Goal: Information Seeking & Learning: Learn about a topic

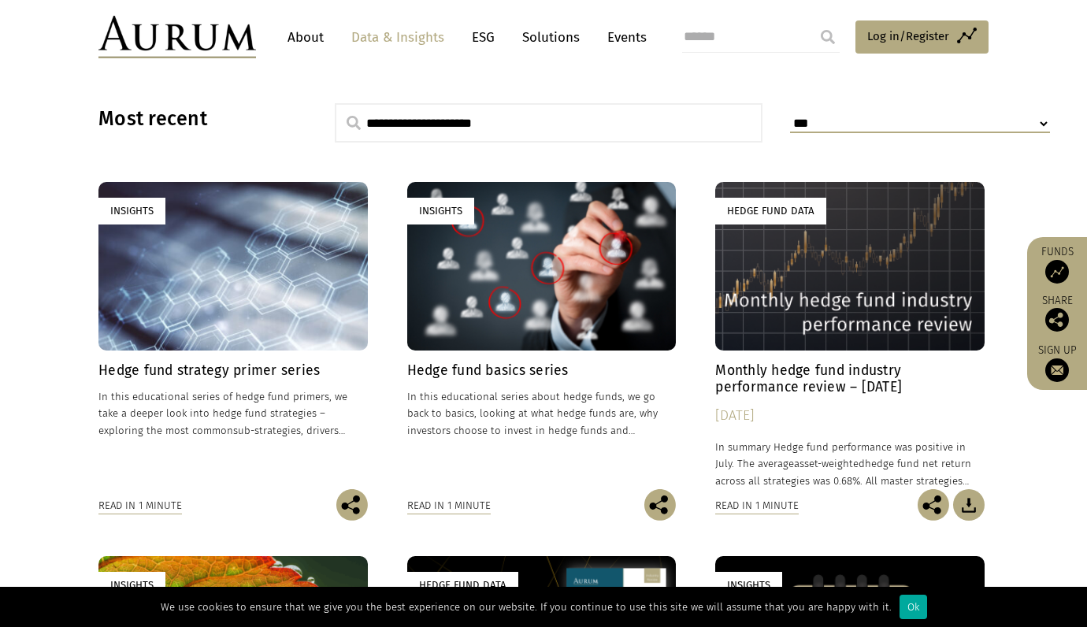
scroll to position [394, 0]
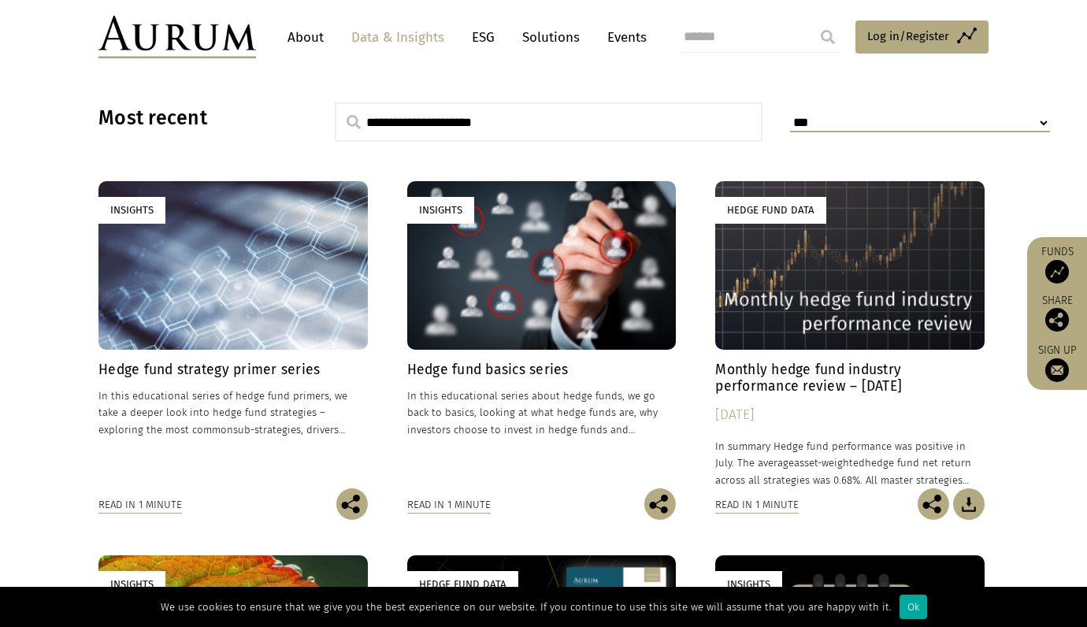
click at [471, 129] on input "text" at bounding box center [549, 121] width 428 height 39
type input "**********"
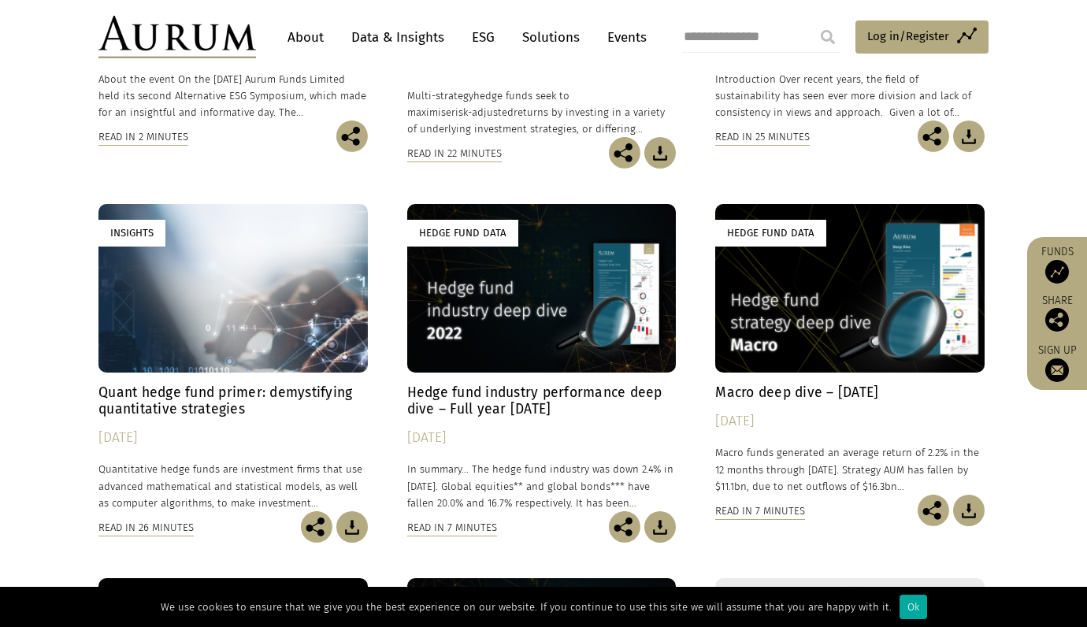
scroll to position [787, 0]
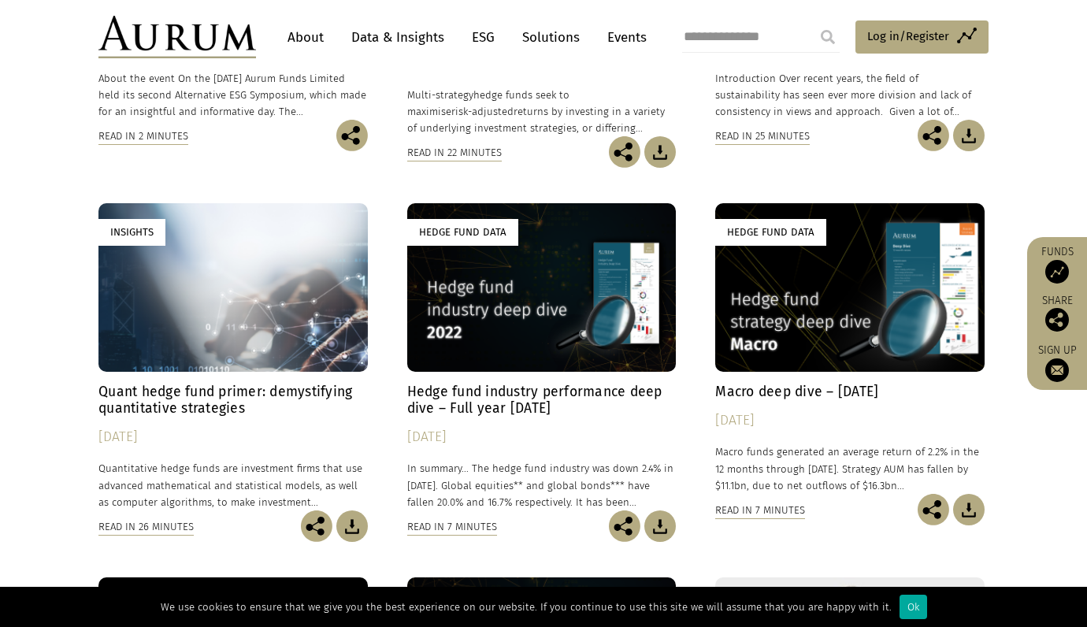
click at [147, 397] on h4 "Quant hedge fund primer: demystifying quantitative strategies" at bounding box center [232, 400] width 269 height 33
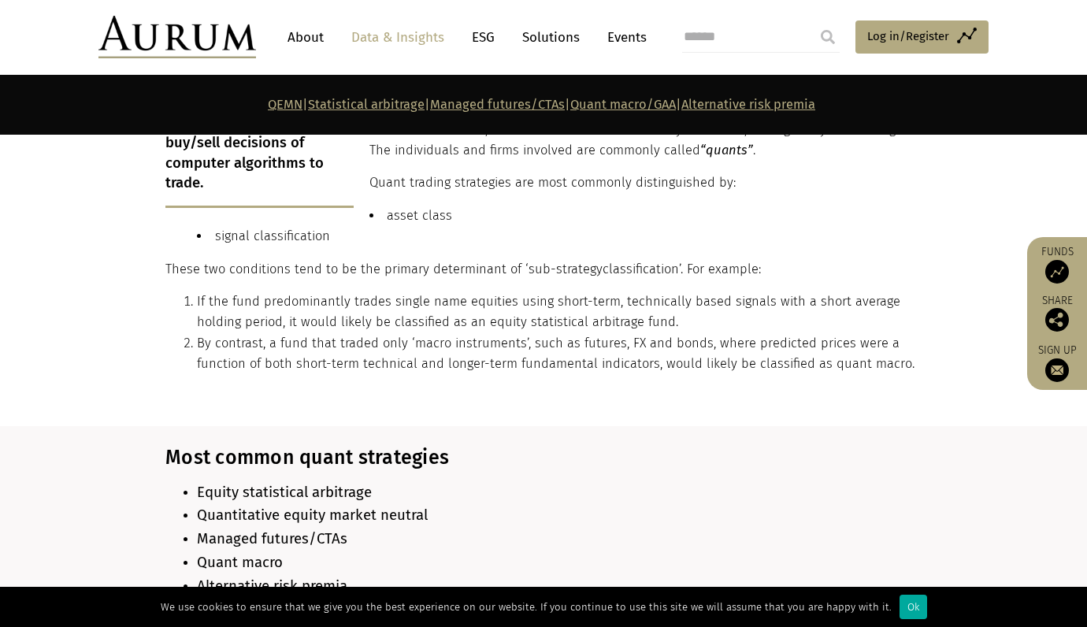
scroll to position [1181, 0]
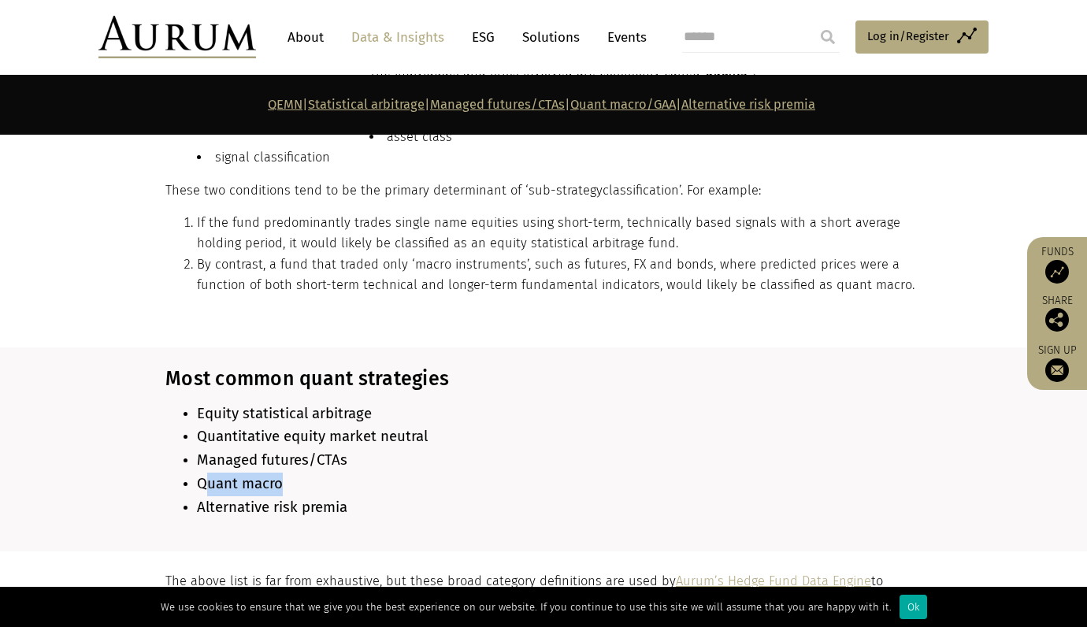
drag, startPoint x: 206, startPoint y: 472, endPoint x: 319, endPoint y: 469, distance: 113.5
click at [319, 472] on li "Quant macro" at bounding box center [557, 484] width 721 height 24
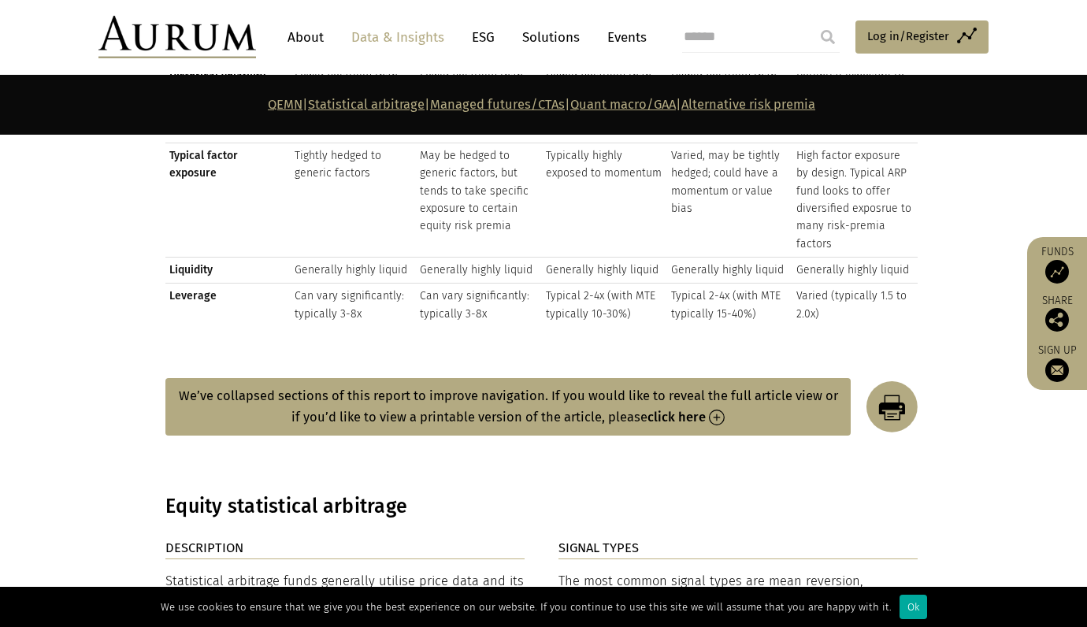
scroll to position [2520, 0]
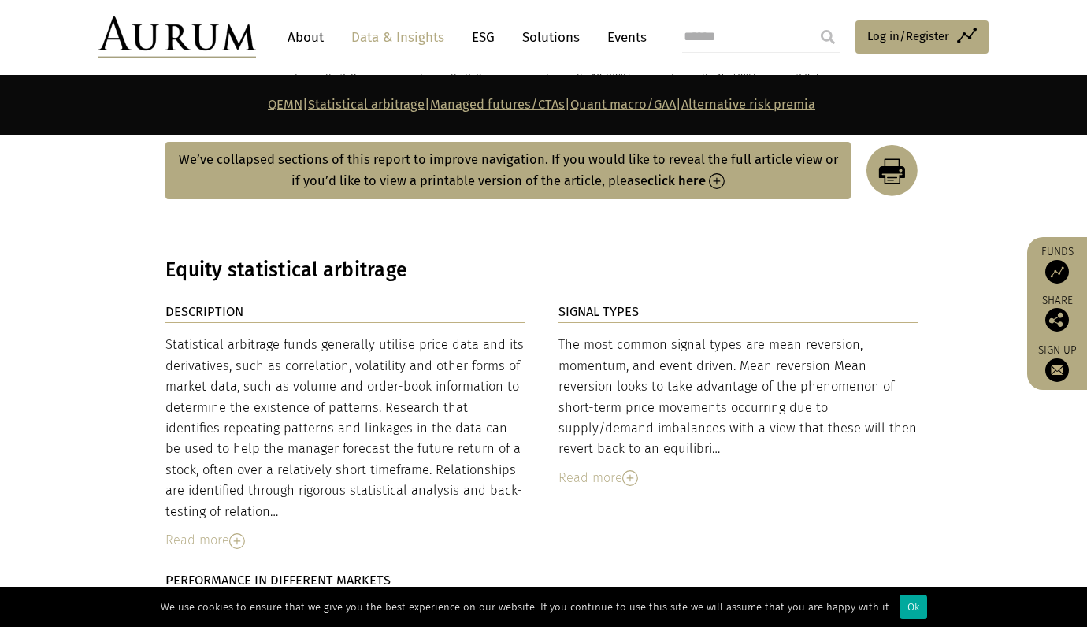
drag, startPoint x: 276, startPoint y: 340, endPoint x: 481, endPoint y: 476, distance: 245.9
click at [481, 476] on div "Statistical arbitrage funds generally utilise price data and its derivatives, s…" at bounding box center [344, 428] width 359 height 187
click at [211, 534] on div "Read more" at bounding box center [344, 540] width 359 height 20
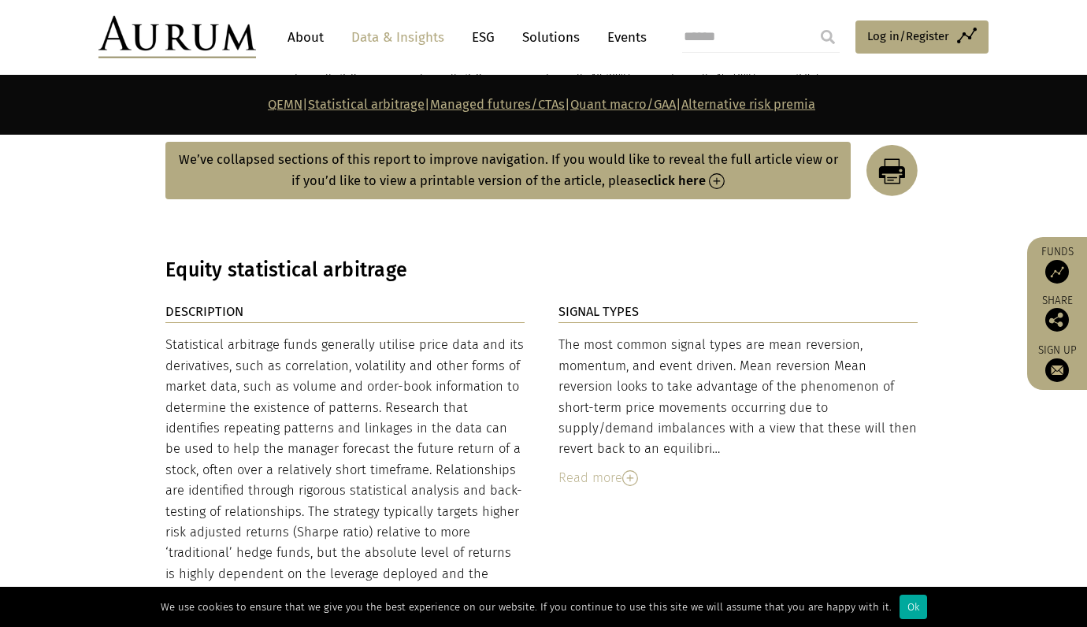
click at [628, 470] on img at bounding box center [630, 478] width 16 height 16
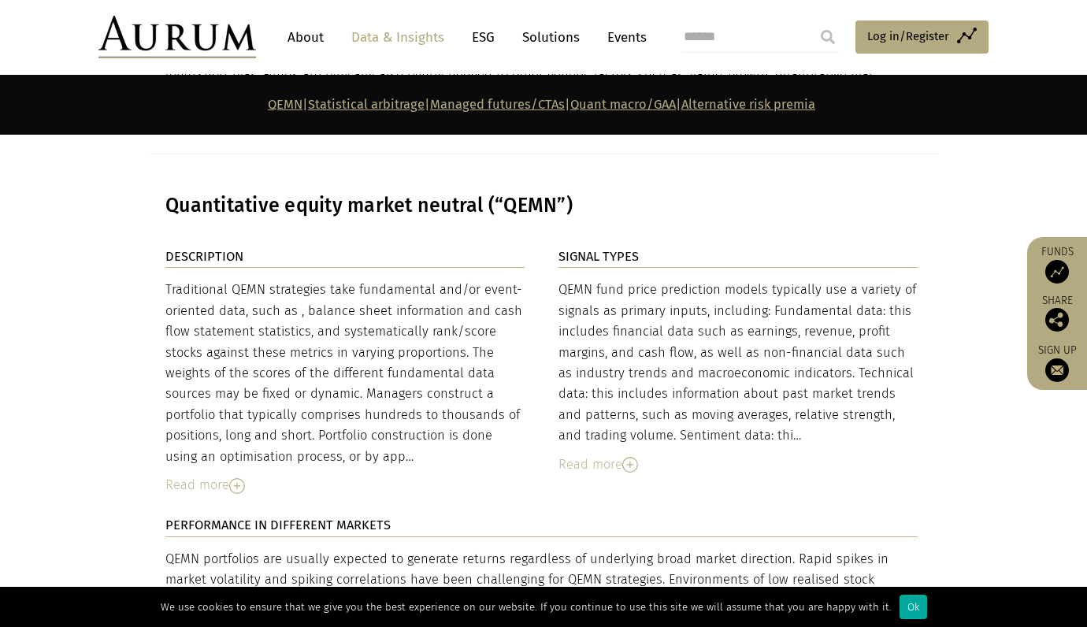
scroll to position [4016, 0]
